Goal: Task Accomplishment & Management: Manage account settings

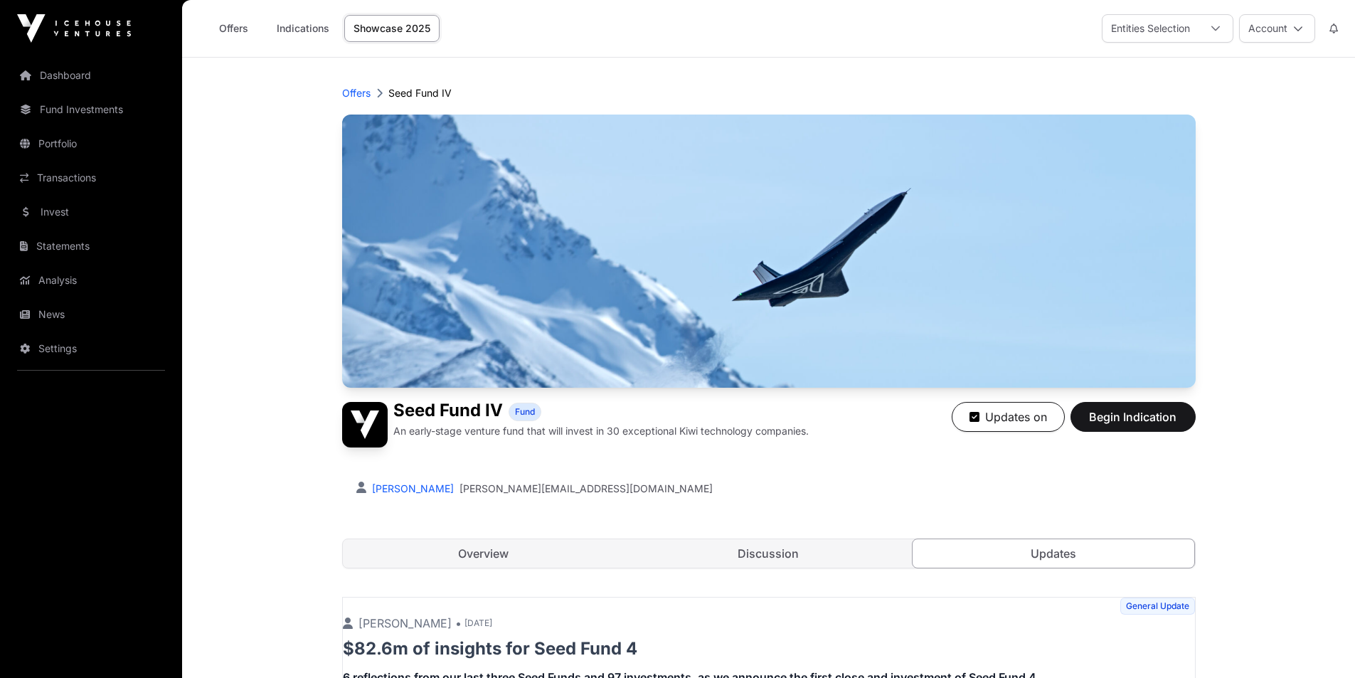
scroll to position [783, 0]
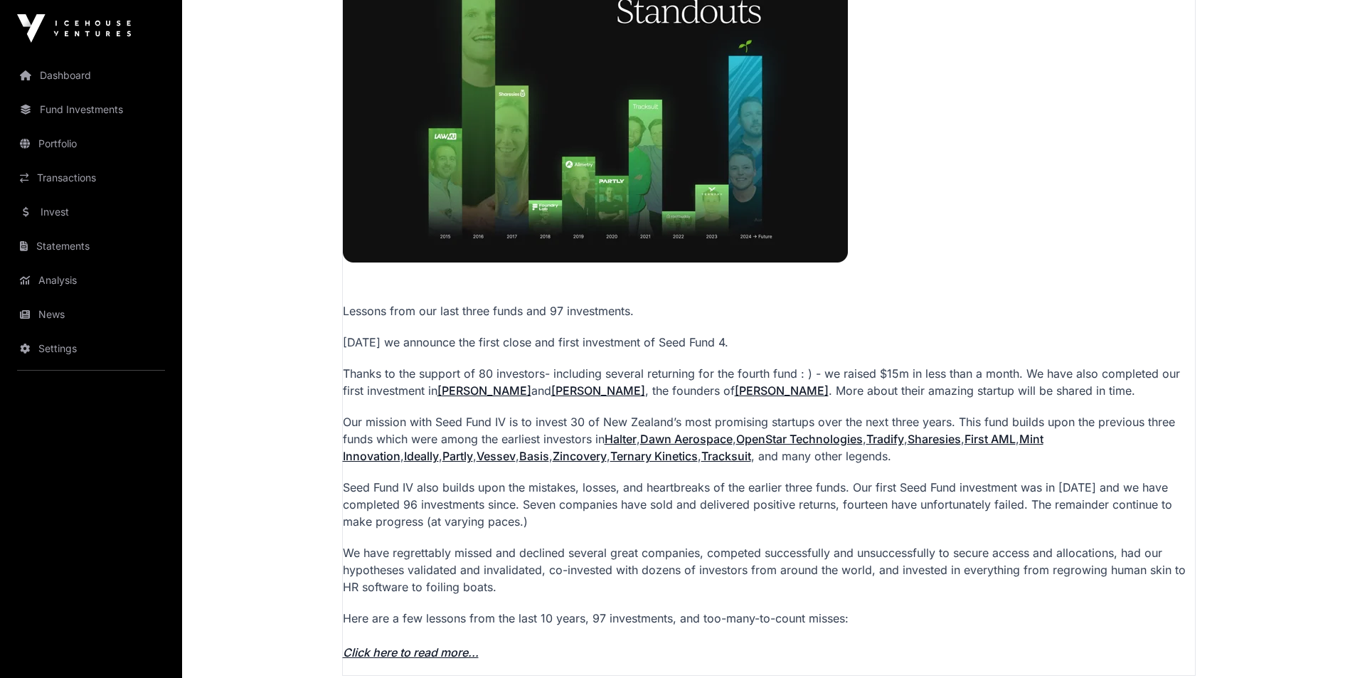
click at [77, 108] on link "Fund Investments" at bounding box center [90, 109] width 159 height 31
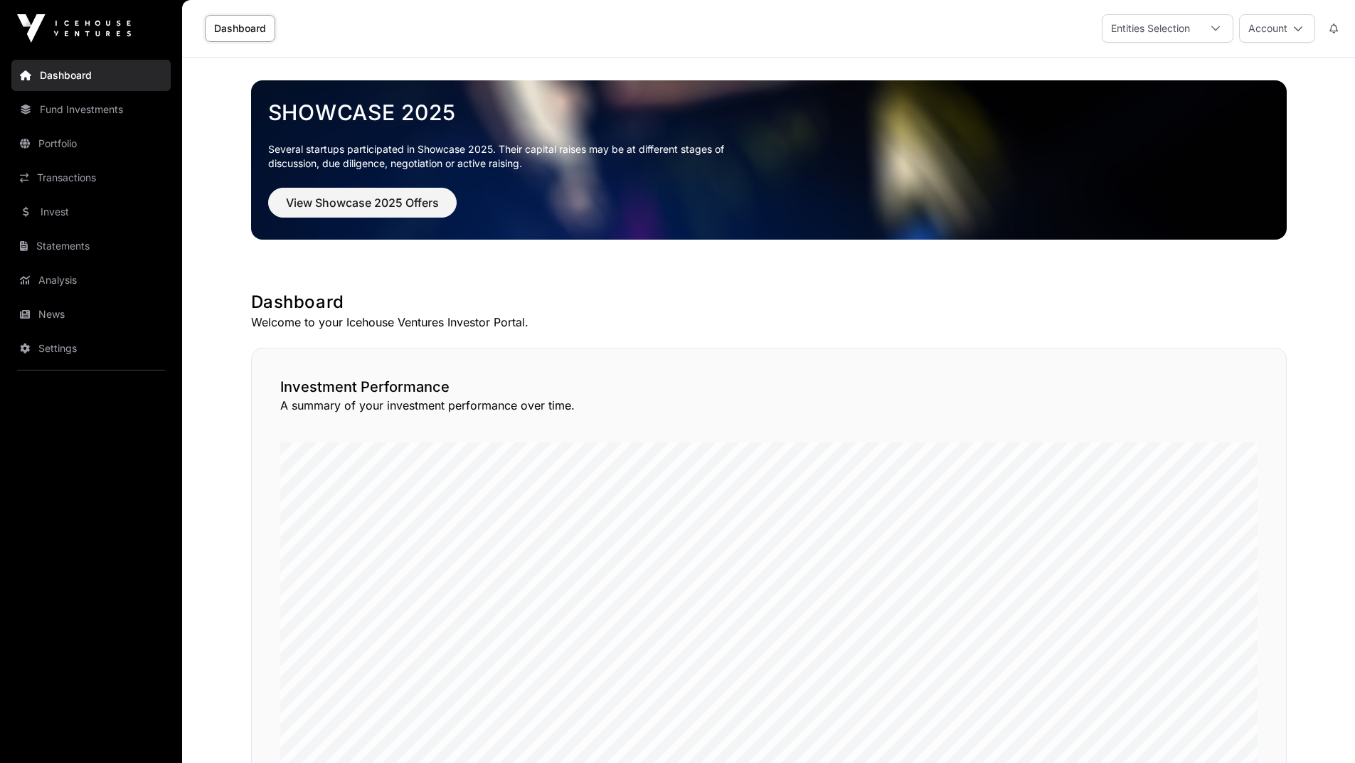
click at [38, 447] on nav "Dashboard Fund Investments Portfolio Transactions Invest Statements Analysis Ne…" at bounding box center [91, 404] width 182 height 695
click at [1307, 18] on button "Account" at bounding box center [1277, 28] width 76 height 28
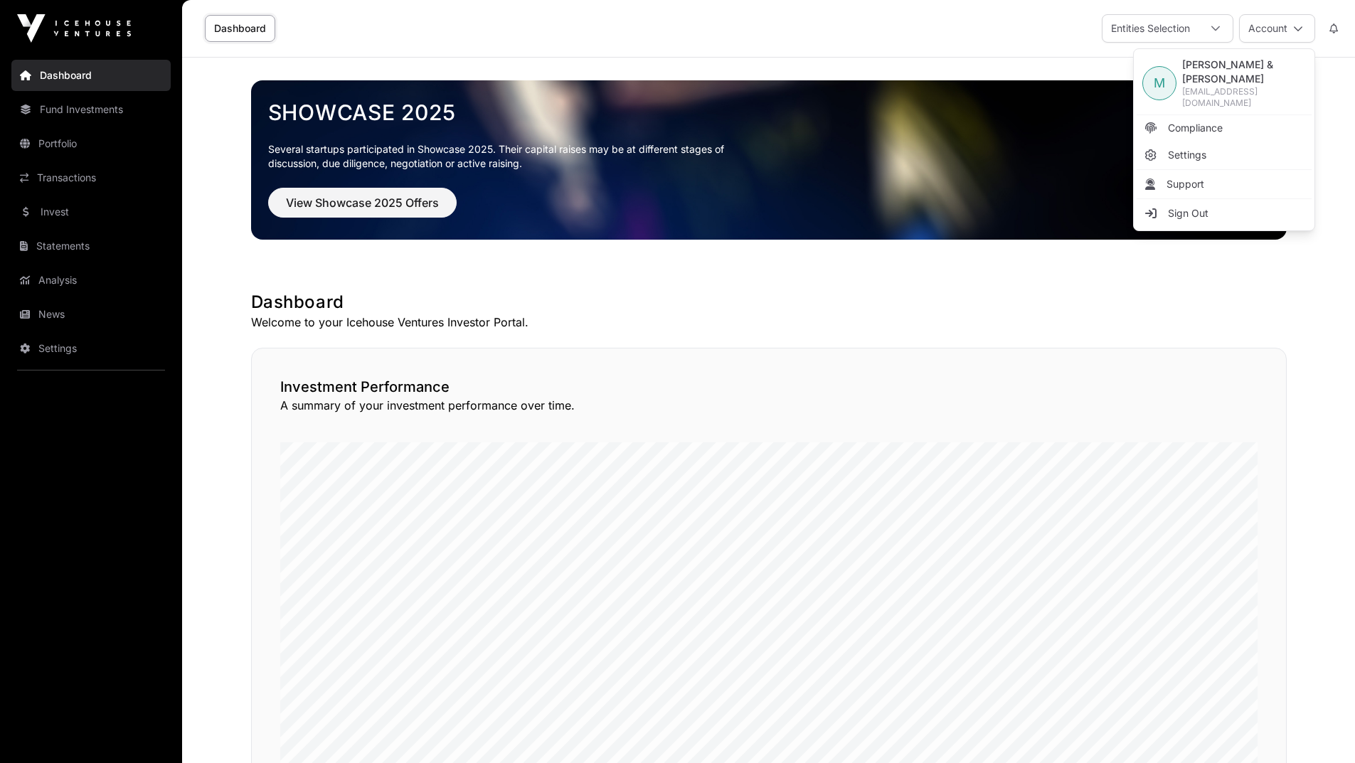
click at [1190, 206] on span "Sign Out" at bounding box center [1188, 213] width 41 height 14
